Goal: Complete application form

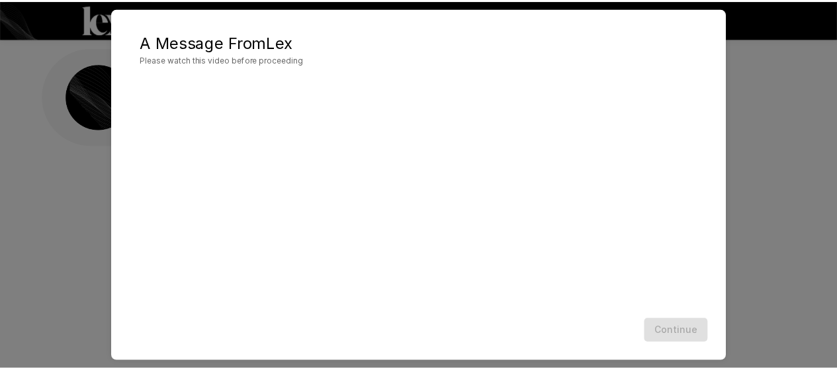
scroll to position [87, 0]
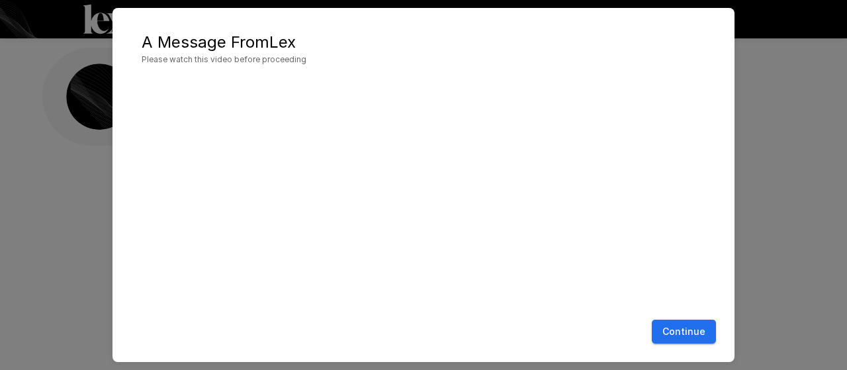
click at [681, 328] on button "Continue" at bounding box center [684, 332] width 64 height 24
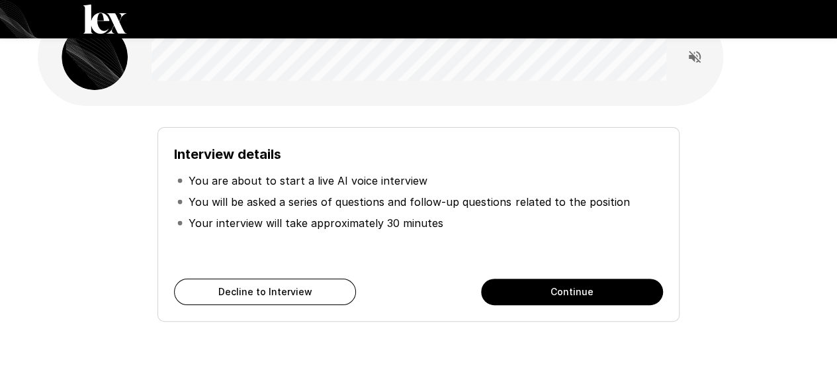
scroll to position [102, 0]
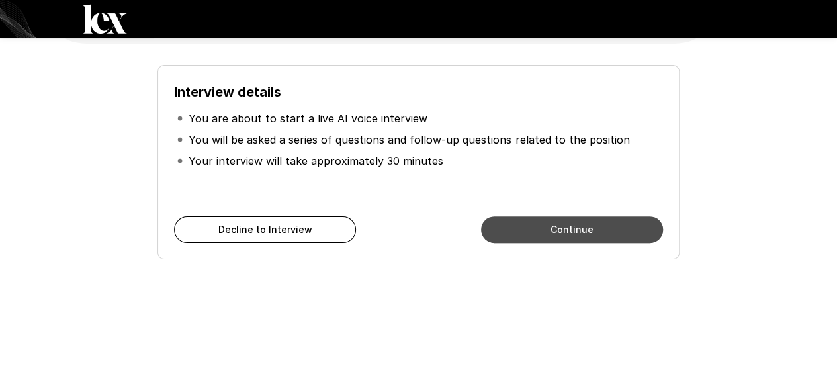
click at [584, 224] on button "Continue" at bounding box center [572, 229] width 182 height 26
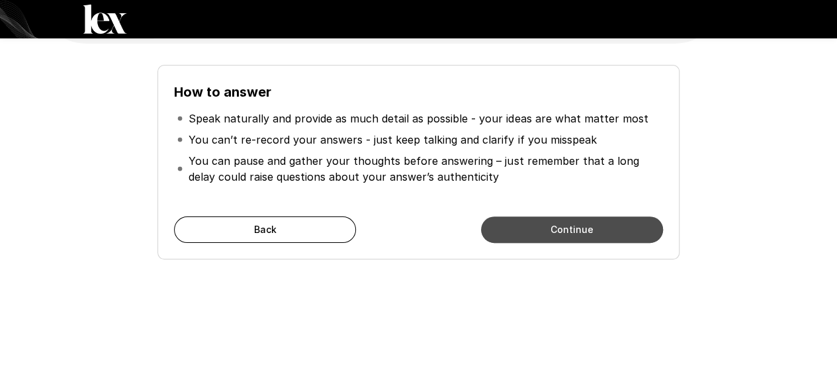
click at [584, 224] on button "Continue" at bounding box center [572, 229] width 182 height 26
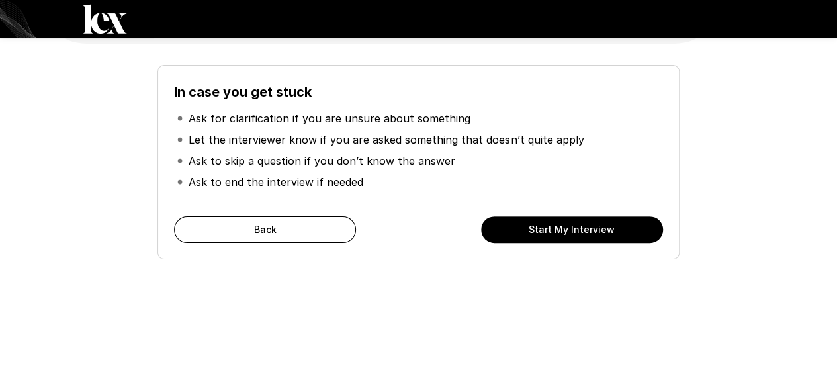
click at [584, 224] on button "Start My Interview" at bounding box center [572, 229] width 182 height 26
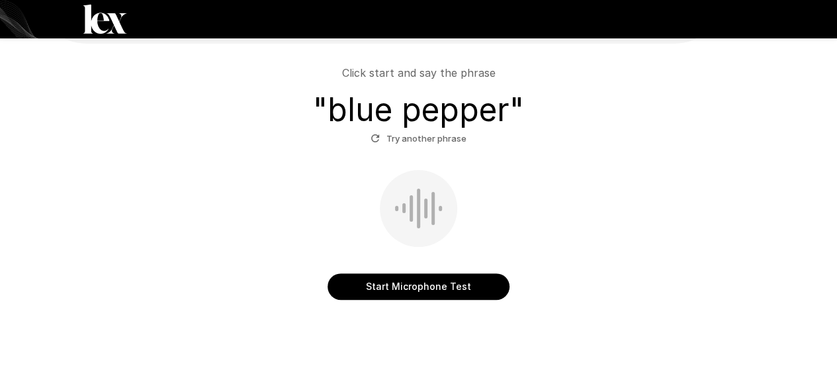
click at [459, 282] on button "Start Microphone Test" at bounding box center [419, 286] width 182 height 26
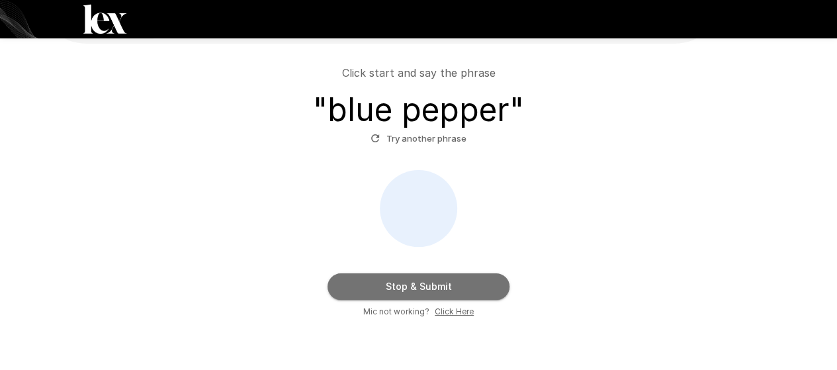
click at [461, 293] on button "Stop & Submit" at bounding box center [419, 286] width 182 height 26
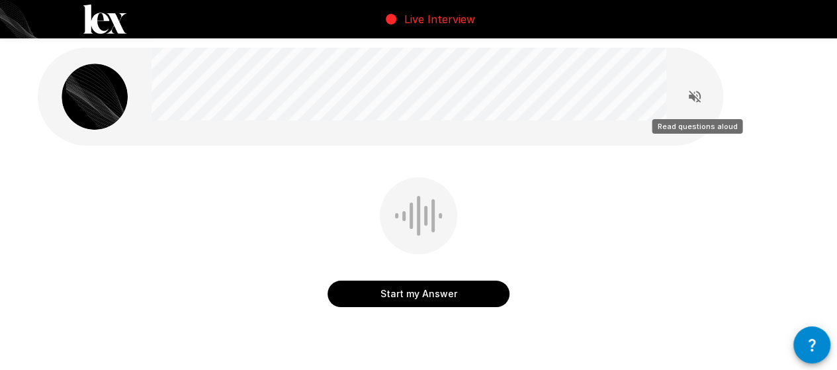
click at [698, 95] on icon "Read questions aloud" at bounding box center [695, 97] width 16 height 16
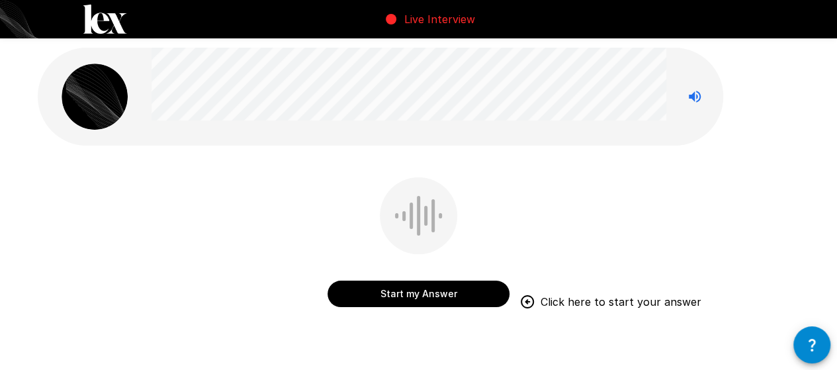
click at [440, 298] on button "Start my Answer" at bounding box center [419, 294] width 182 height 26
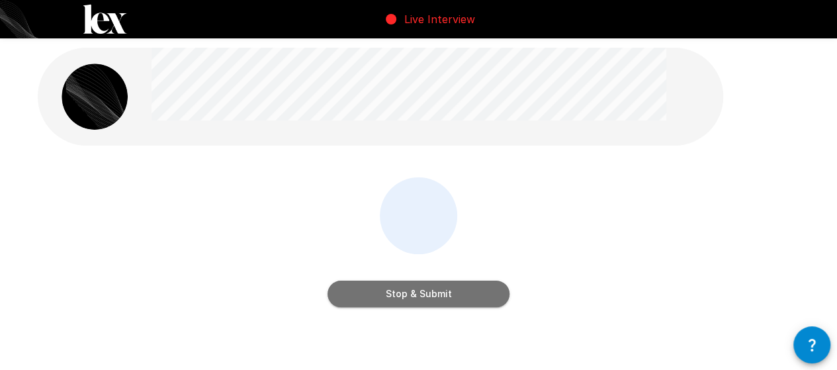
click at [440, 298] on button "Stop & Submit" at bounding box center [419, 294] width 182 height 26
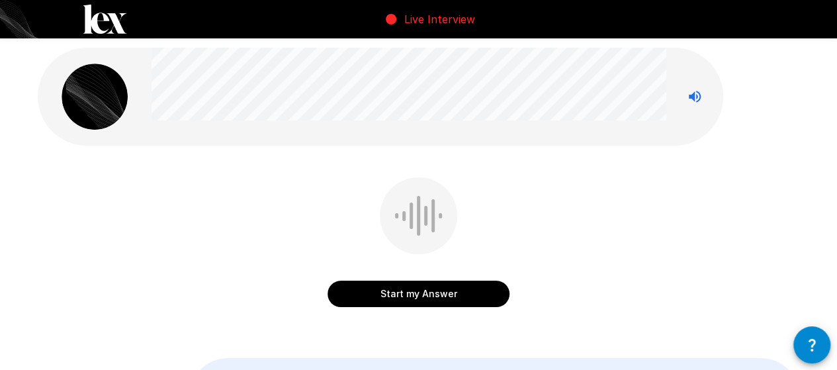
click at [454, 297] on button "Start my Answer" at bounding box center [419, 294] width 182 height 26
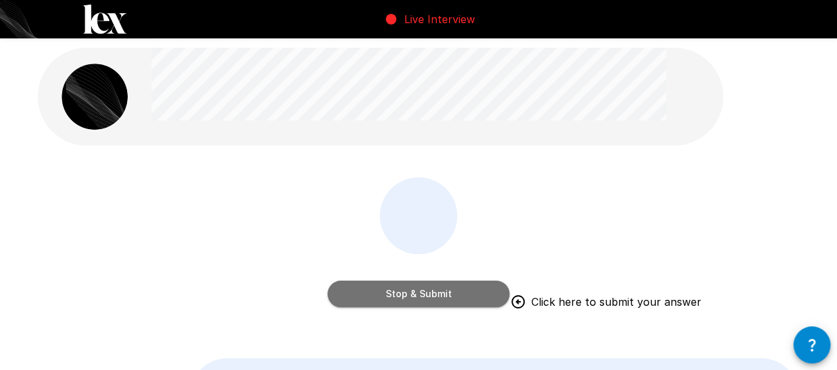
click at [483, 292] on button "Stop & Submit" at bounding box center [419, 294] width 182 height 26
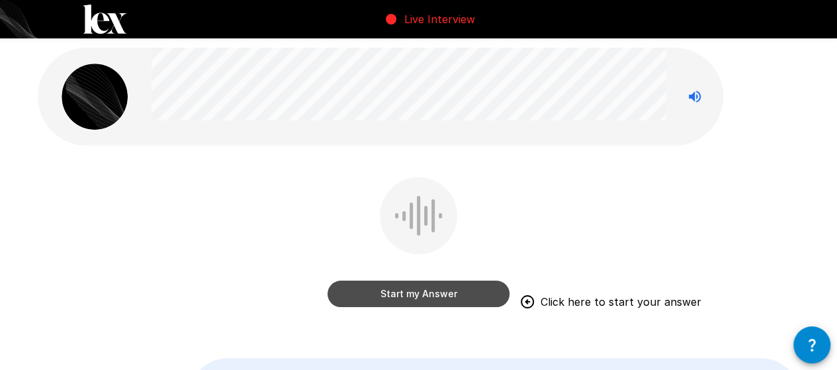
click at [433, 296] on button "Start my Answer" at bounding box center [419, 294] width 182 height 26
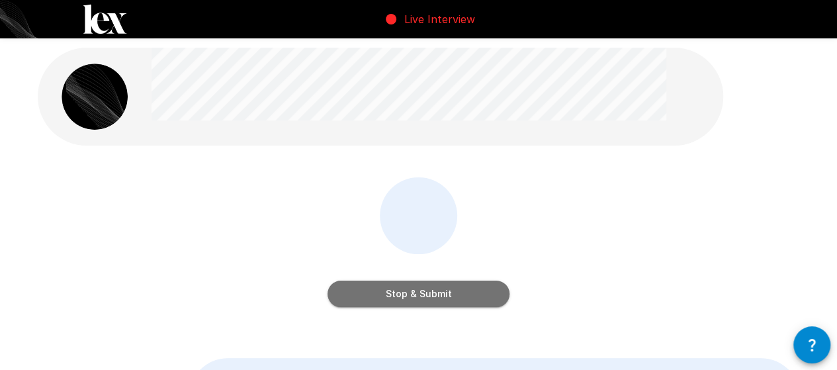
click at [449, 293] on button "Stop & Submit" at bounding box center [419, 294] width 182 height 26
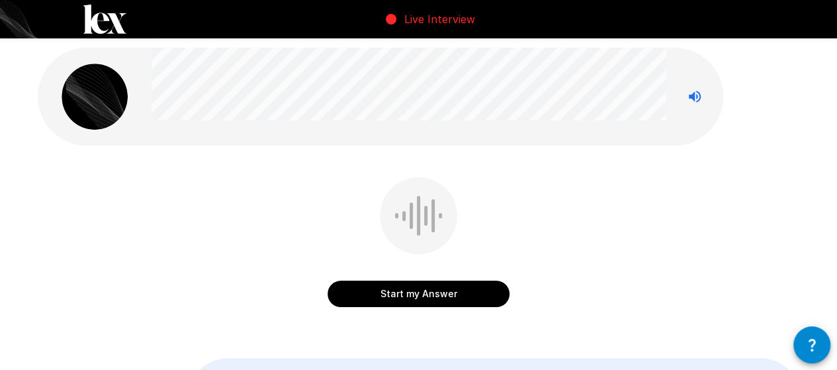
click at [488, 293] on button "Start my Answer" at bounding box center [419, 294] width 182 height 26
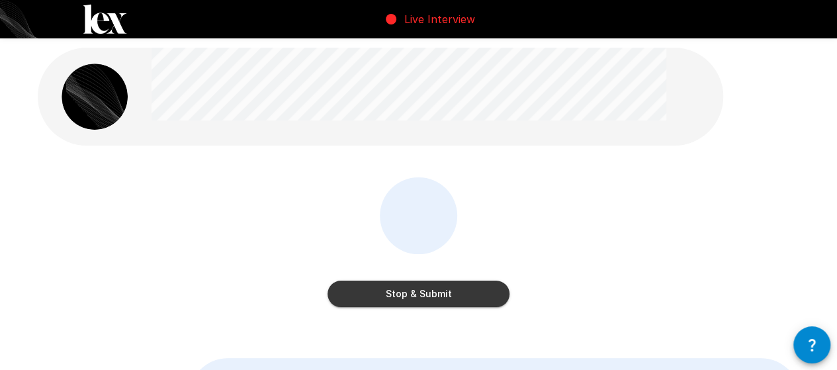
click at [473, 295] on button "Stop & Submit" at bounding box center [419, 294] width 182 height 26
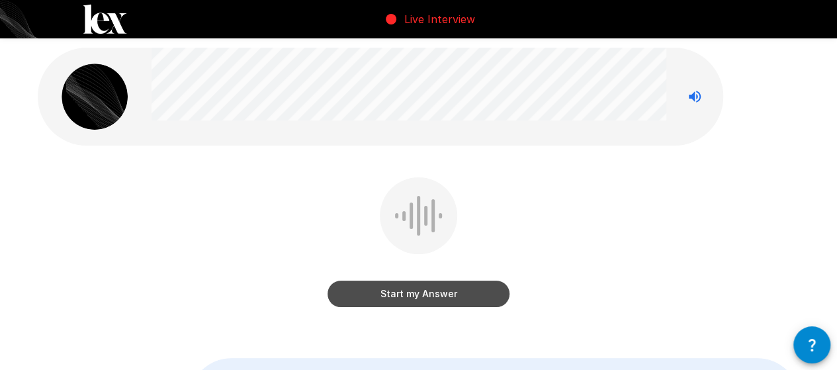
click at [482, 291] on button "Start my Answer" at bounding box center [419, 294] width 182 height 26
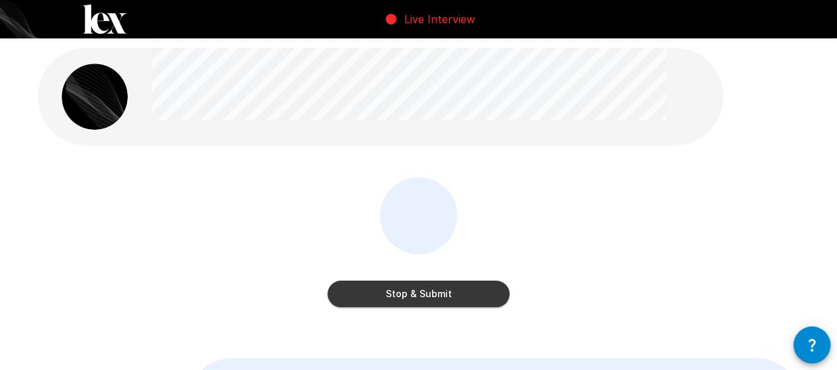
click at [444, 297] on button "Stop & Submit" at bounding box center [419, 294] width 182 height 26
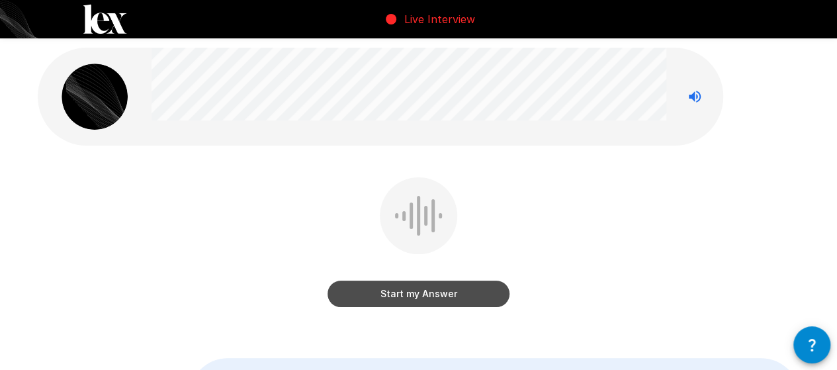
click at [473, 295] on button "Start my Answer" at bounding box center [419, 294] width 182 height 26
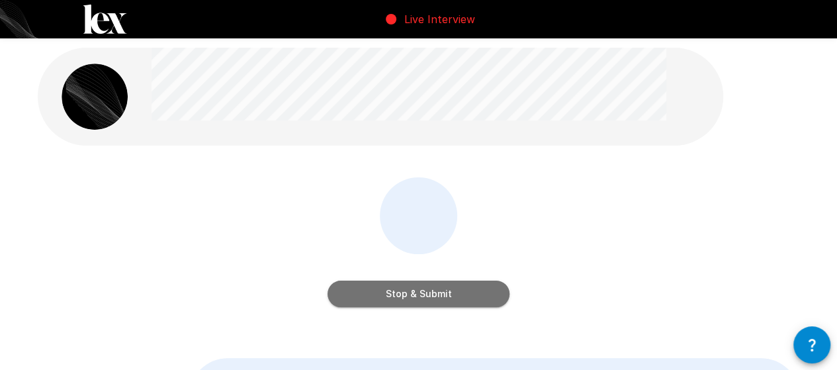
click at [473, 295] on button "Stop & Submit" at bounding box center [419, 294] width 182 height 26
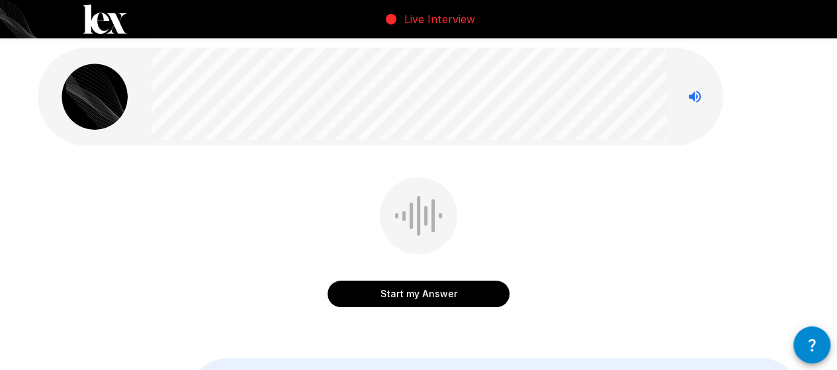
click at [396, 293] on button "Start my Answer" at bounding box center [419, 294] width 182 height 26
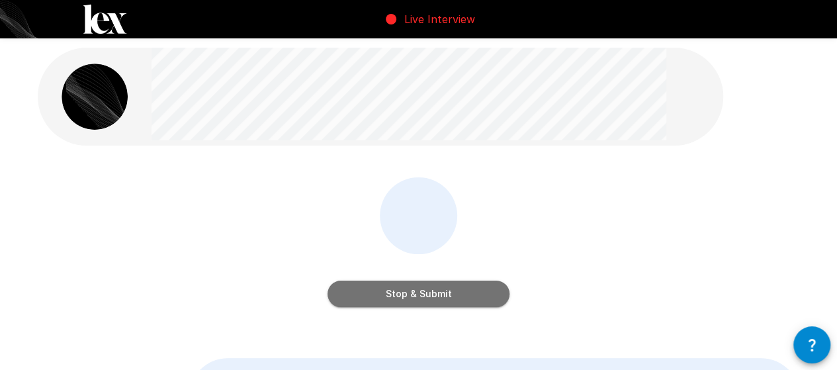
click at [469, 291] on button "Stop & Submit" at bounding box center [419, 294] width 182 height 26
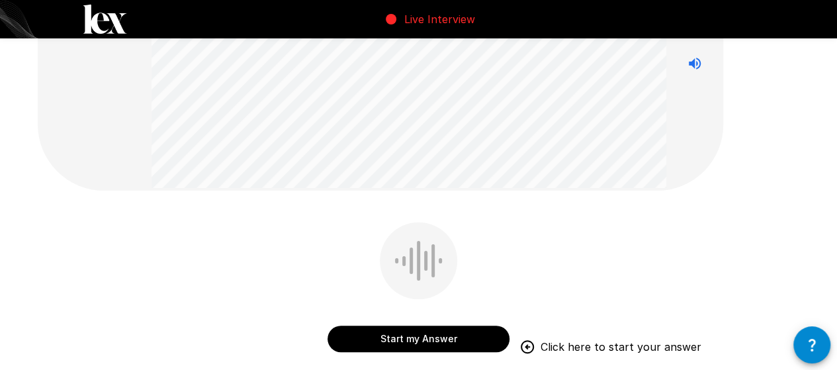
scroll to position [132, 0]
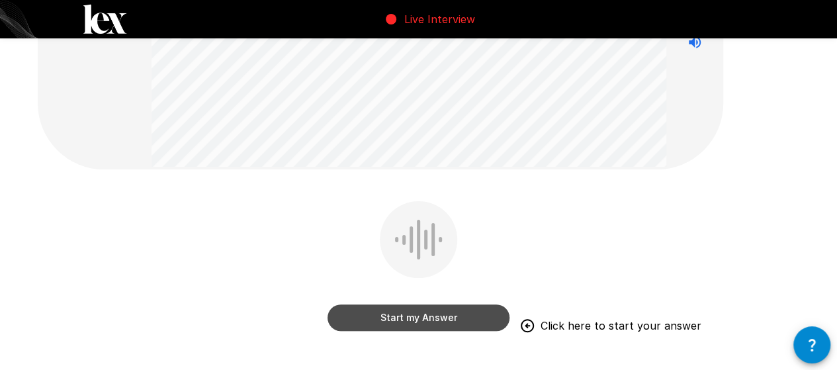
click at [449, 315] on button "Start my Answer" at bounding box center [419, 318] width 182 height 26
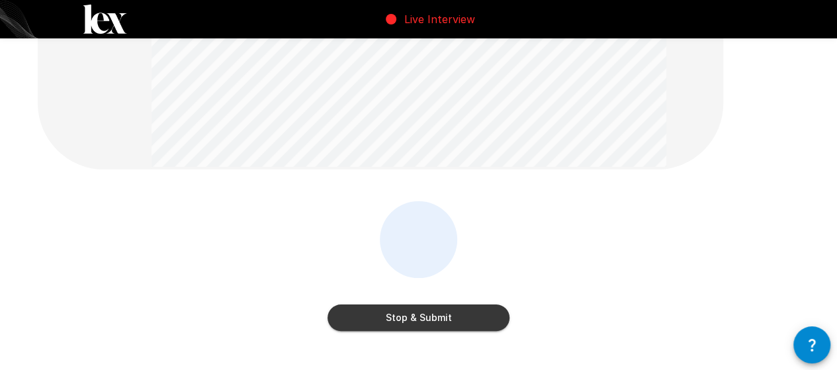
click at [443, 284] on div "Stop & Submit" at bounding box center [419, 304] width 182 height 53
click at [454, 322] on button "Stop & Submit" at bounding box center [419, 318] width 182 height 26
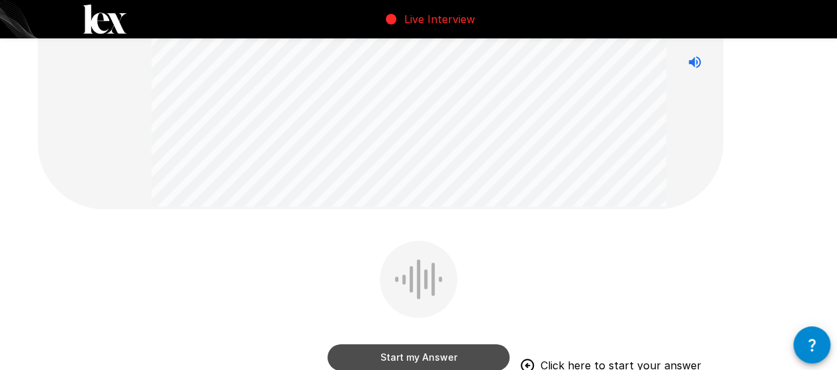
click at [466, 352] on button "Start my Answer" at bounding box center [419, 357] width 182 height 26
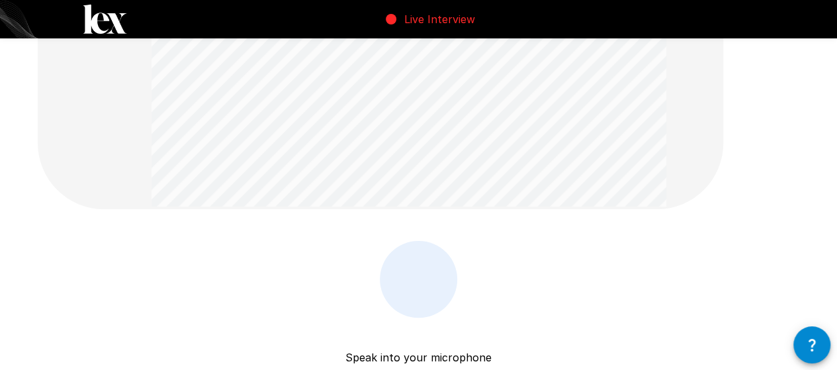
scroll to position [199, 0]
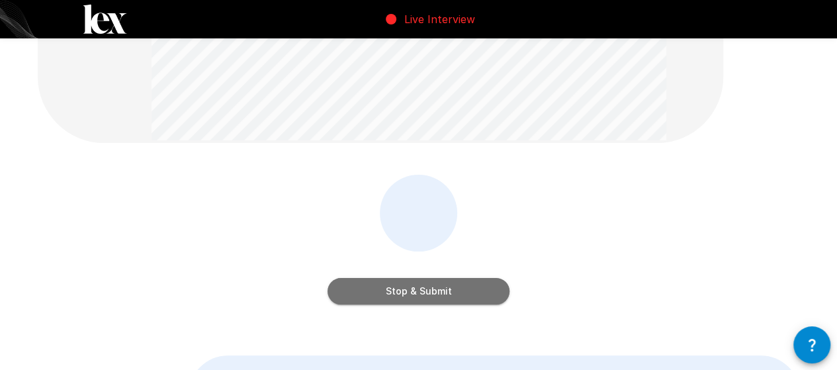
click at [470, 299] on button "Stop & Submit" at bounding box center [419, 291] width 182 height 26
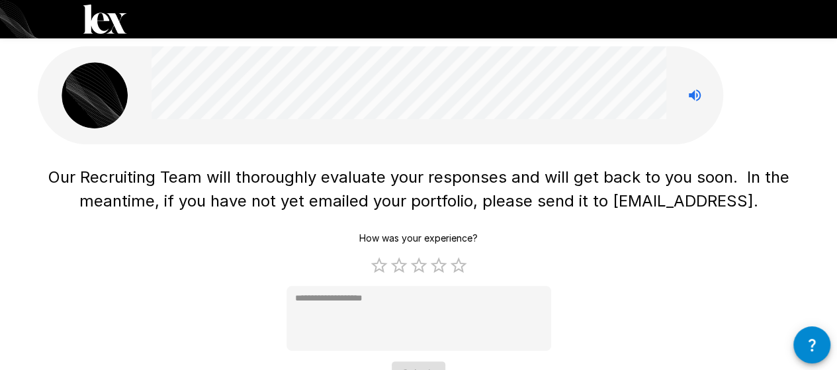
scroll to position [0, 0]
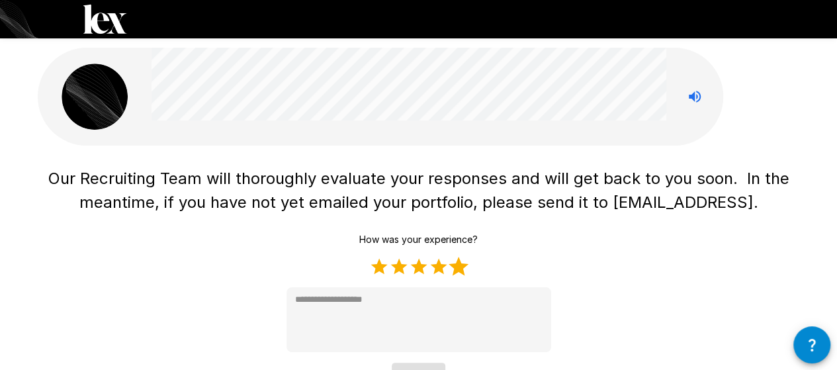
click at [463, 264] on label "5 Stars" at bounding box center [459, 267] width 20 height 20
type textarea "*"
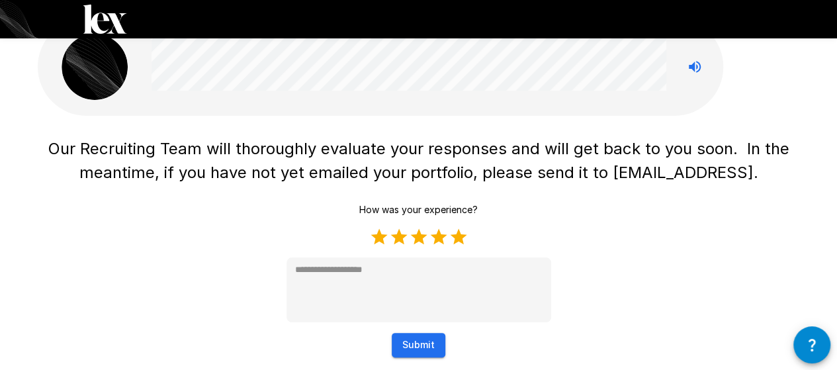
scroll to position [46, 0]
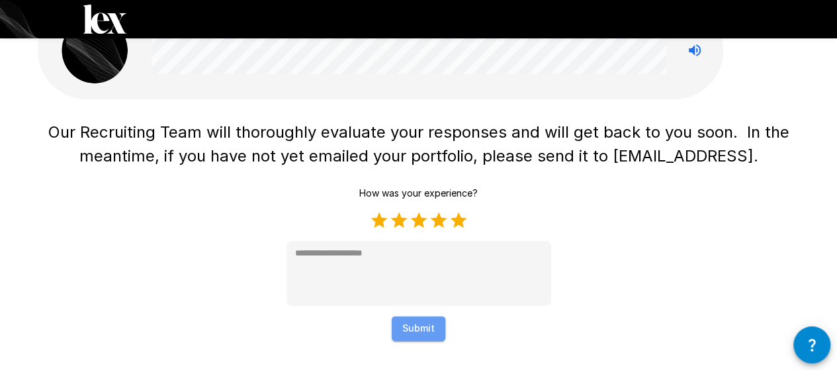
click at [416, 321] on button "Submit" at bounding box center [419, 328] width 54 height 24
